Goal: Task Accomplishment & Management: Manage account settings

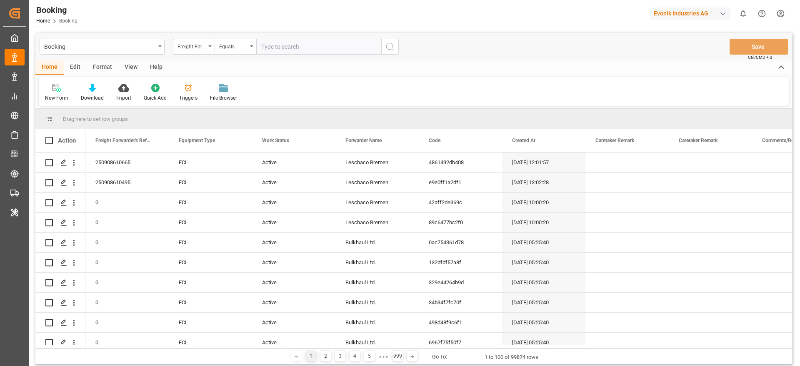
click at [779, 15] on html "Created by potrace 1.15, written by [PERSON_NAME] [DATE]-[DATE] Created by potr…" at bounding box center [400, 183] width 800 height 366
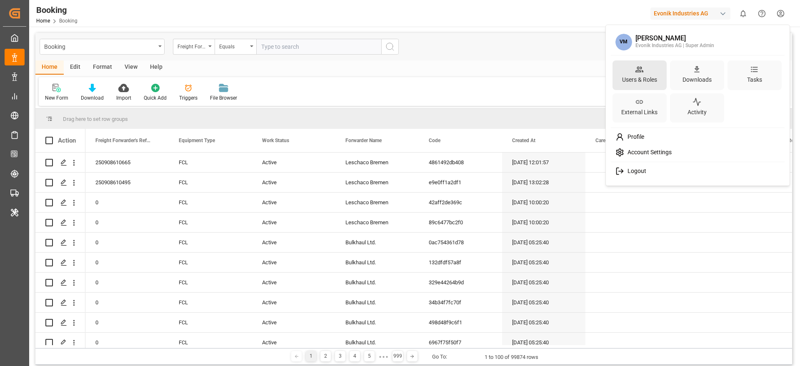
click at [645, 75] on div "Users & Roles" at bounding box center [639, 80] width 38 height 12
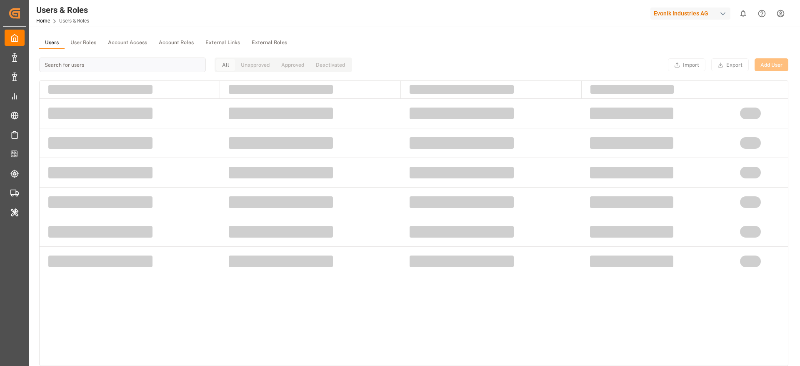
click at [177, 42] on button "Account Roles" at bounding box center [176, 43] width 47 height 12
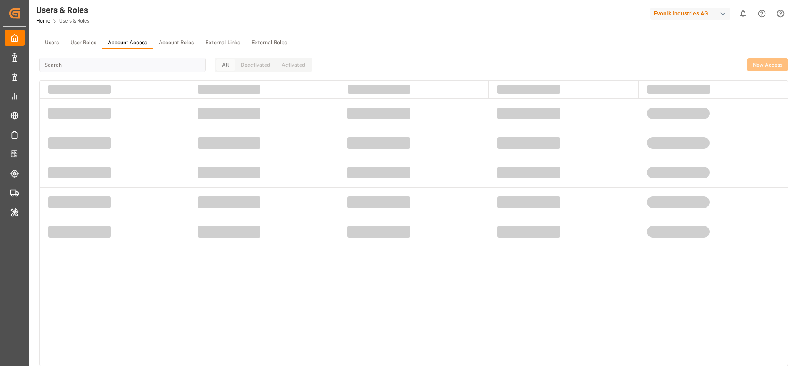
click at [146, 38] on button "Account Access" at bounding box center [127, 43] width 51 height 12
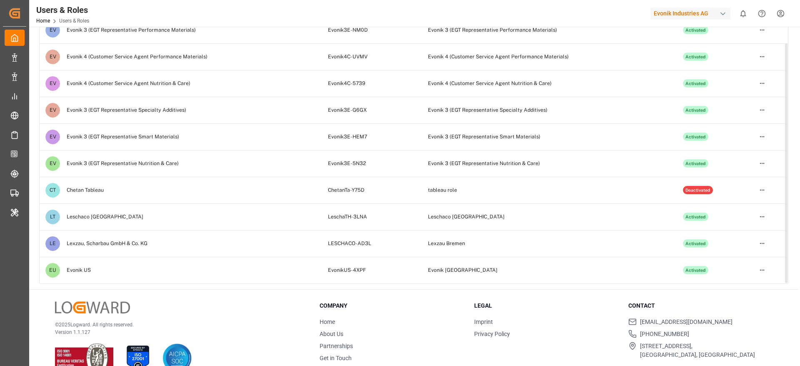
scroll to position [82, 0]
drag, startPoint x: 326, startPoint y: 270, endPoint x: 384, endPoint y: 271, distance: 57.9
click at [384, 271] on td "EvonikUS-4XPF" at bounding box center [369, 269] width 100 height 27
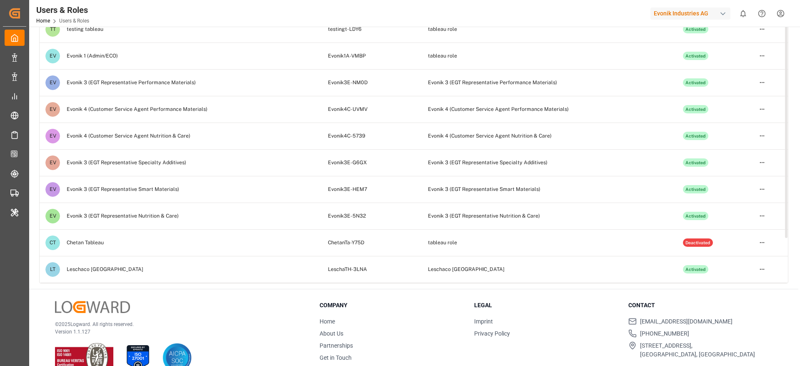
click at [333, 152] on td "Evonik3E-G6GX" at bounding box center [369, 162] width 100 height 27
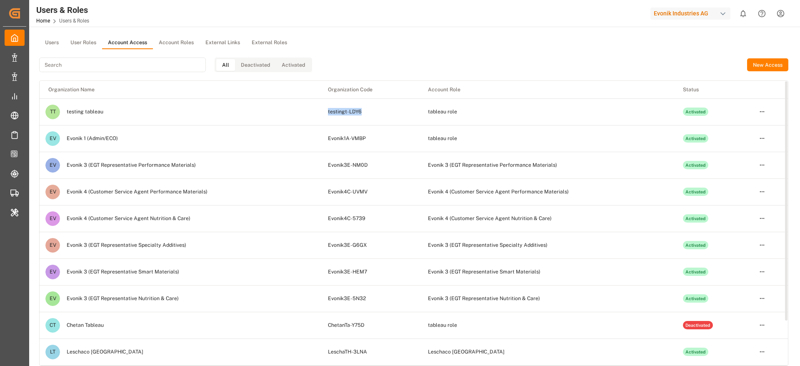
drag, startPoint x: 324, startPoint y: 114, endPoint x: 369, endPoint y: 115, distance: 45.4
click at [369, 115] on td "testingt-LDY6" at bounding box center [369, 111] width 100 height 27
copy td "testingt-LDY6"
click at [760, 114] on html "Created by potrace 1.15, written by [PERSON_NAME] [DATE]-[DATE] Created by potr…" at bounding box center [400, 183] width 800 height 366
click at [728, 128] on div "Edit" at bounding box center [744, 127] width 43 height 12
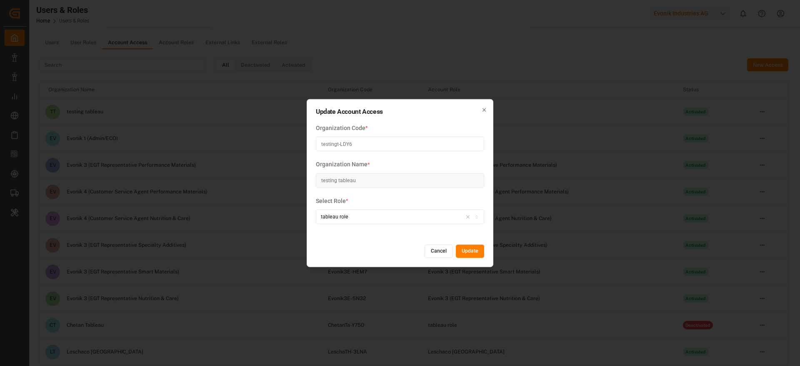
click at [439, 253] on button "Cancel" at bounding box center [438, 251] width 28 height 13
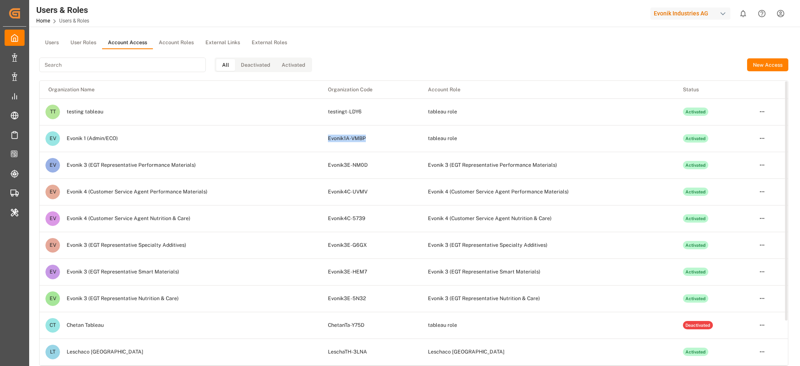
drag, startPoint x: 326, startPoint y: 140, endPoint x: 371, endPoint y: 146, distance: 45.0
click at [371, 146] on td "Evonik1A-VMBP" at bounding box center [369, 138] width 100 height 27
copy td "Evonik1A-VMBP"
click at [337, 202] on td "Evonik4C-UVMV" at bounding box center [369, 191] width 100 height 27
